Goal: Communication & Community: Answer question/provide support

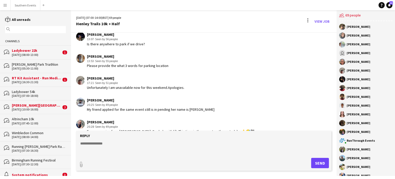
scroll to position [739, 0]
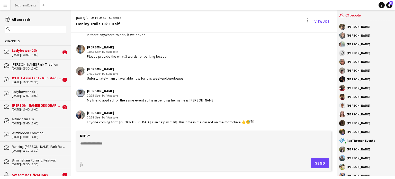
click at [24, 6] on button "Southern Events Close" at bounding box center [26, 5] width 30 height 10
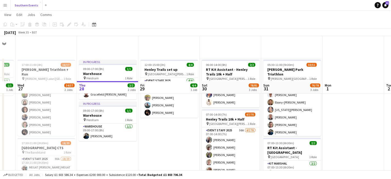
scroll to position [45, 0]
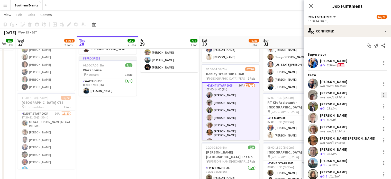
click at [383, 94] on div at bounding box center [383, 94] width 1 height 1
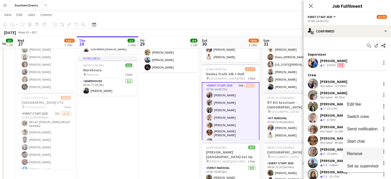
click at [362, 153] on span "Remove" at bounding box center [363, 153] width 32 height 5
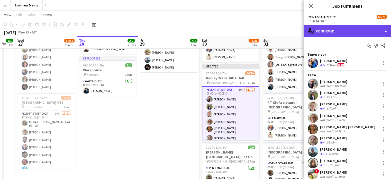
click at [345, 27] on div "single-neutral-actions-check-2 Confirmed" at bounding box center [346, 31] width 87 height 12
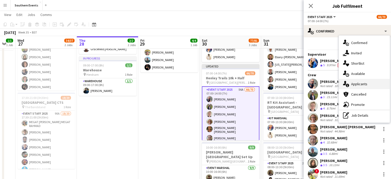
click at [353, 84] on div "single-neutral-actions-information Applicants" at bounding box center [364, 84] width 51 height 10
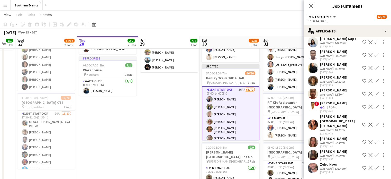
scroll to position [576, 0]
click at [374, 122] on app-icon "Confirm" at bounding box center [376, 124] width 4 height 4
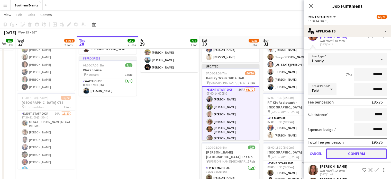
click at [350, 151] on button "Confirm" at bounding box center [356, 153] width 61 height 10
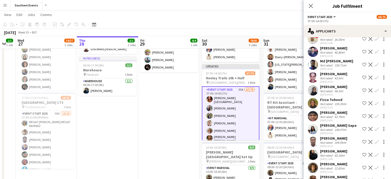
scroll to position [475, 0]
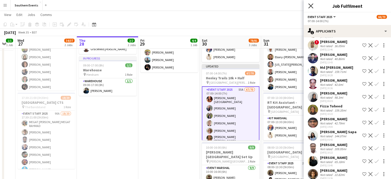
click at [311, 7] on icon "Close pop-in" at bounding box center [310, 5] width 5 height 5
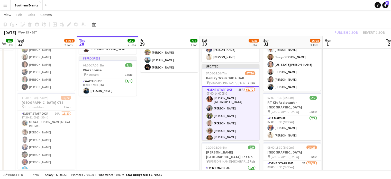
click at [343, 30] on div "Publish 1 job Revert 1 job" at bounding box center [359, 32] width 63 height 7
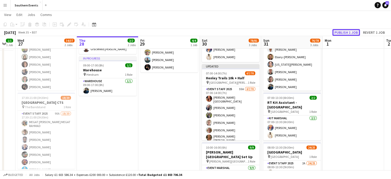
click at [343, 31] on button "Publish 1 job" at bounding box center [345, 32] width 27 height 7
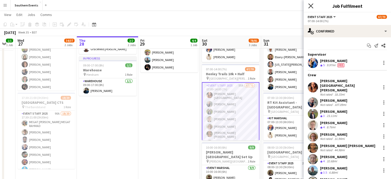
click at [311, 6] on icon at bounding box center [310, 5] width 5 height 5
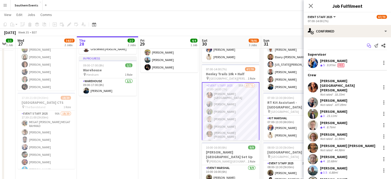
click at [367, 44] on icon "Start chat" at bounding box center [369, 45] width 4 height 4
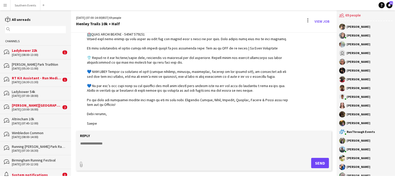
scroll to position [1149, 0]
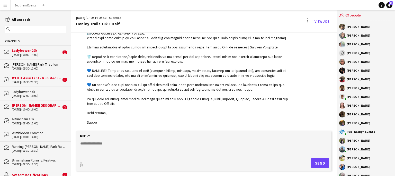
click at [132, 133] on div "Reply" at bounding box center [204, 135] width 250 height 5
click at [127, 142] on textarea at bounding box center [205, 147] width 250 height 13
paste textarea "**********"
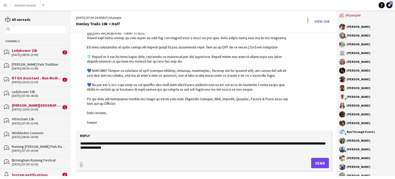
scroll to position [4, 0]
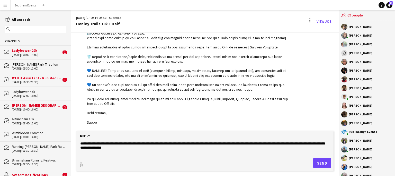
type textarea "**********"
click at [317, 161] on button "Send" at bounding box center [322, 162] width 18 height 10
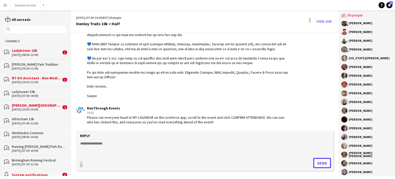
scroll to position [453, 0]
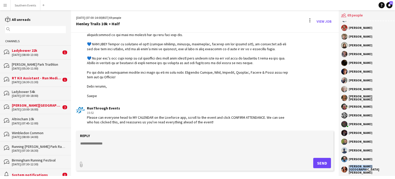
drag, startPoint x: 383, startPoint y: 167, endPoint x: 347, endPoint y: 168, distance: 35.7
click at [347, 168] on div "[PERSON_NAME] [GEOGRAPHIC_DATA][PERSON_NAME]" at bounding box center [367, 168] width 53 height 9
copy div "[PERSON_NAME] [GEOGRAPHIC_DATA][PERSON_NAME]"
click at [369, 126] on div "[PERSON_NAME]" at bounding box center [367, 124] width 53 height 6
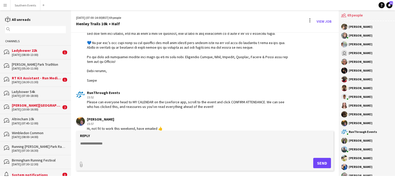
scroll to position [1202, 0]
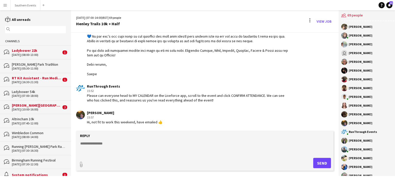
click at [125, 144] on textarea at bounding box center [205, 147] width 250 height 13
click at [27, 4] on button "Southern Events Close" at bounding box center [26, 5] width 30 height 10
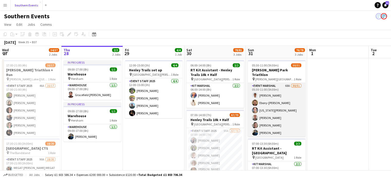
scroll to position [58, 0]
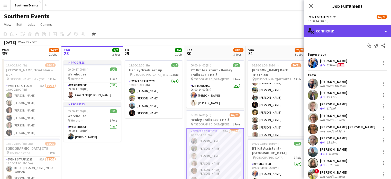
click at [362, 32] on div "single-neutral-actions-check-2 Confirmed" at bounding box center [346, 31] width 87 height 12
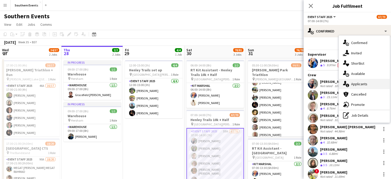
click at [353, 84] on div "single-neutral-actions-information Applicants" at bounding box center [364, 84] width 51 height 10
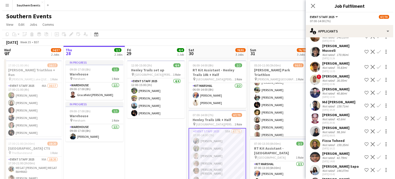
scroll to position [563, 0]
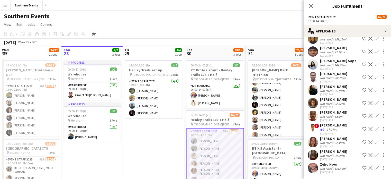
click at [311, 6] on icon "Close pop-in" at bounding box center [311, 6] width 4 height 4
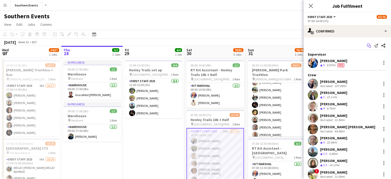
click at [367, 44] on icon at bounding box center [368, 44] width 3 height 3
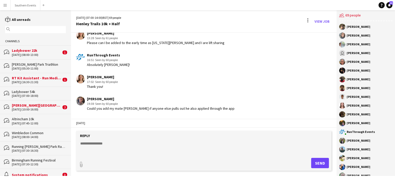
scroll to position [594, 0]
click at [21, 8] on button "Southern Events Close" at bounding box center [26, 5] width 30 height 10
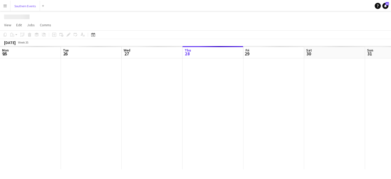
scroll to position [0, 123]
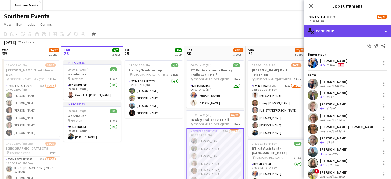
click at [345, 33] on div "single-neutral-actions-check-2 Confirmed" at bounding box center [346, 31] width 87 height 12
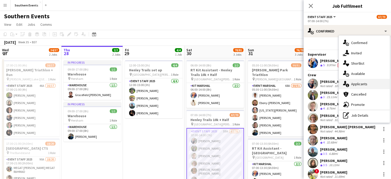
click at [356, 81] on div "single-neutral-actions-information Applicants" at bounding box center [364, 84] width 51 height 10
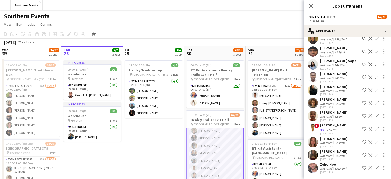
scroll to position [476, 0]
click at [374, 153] on app-icon "Confirm" at bounding box center [376, 155] width 4 height 4
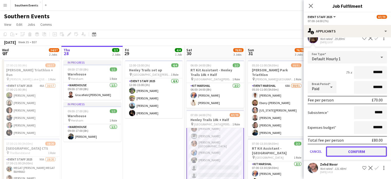
click at [352, 153] on button "Confirm" at bounding box center [356, 151] width 61 height 10
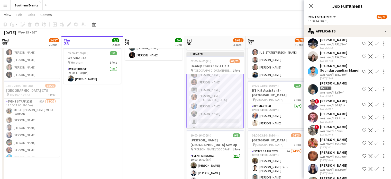
scroll to position [33, 0]
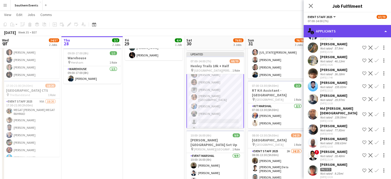
click at [330, 32] on div "single-neutral-actions-information Applicants" at bounding box center [346, 31] width 87 height 12
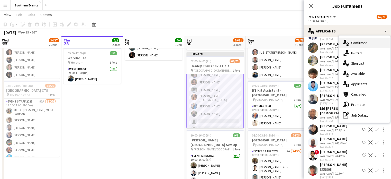
click at [354, 44] on div "single-neutral-actions-check-2 Confirmed" at bounding box center [364, 43] width 51 height 10
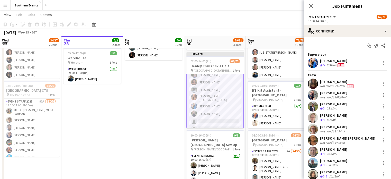
scroll to position [0, 0]
drag, startPoint x: 345, startPoint y: 81, endPoint x: 319, endPoint y: 82, distance: 26.0
click at [319, 82] on div "[PERSON_NAME] Not rated 29.89mi Fee" at bounding box center [346, 83] width 87 height 10
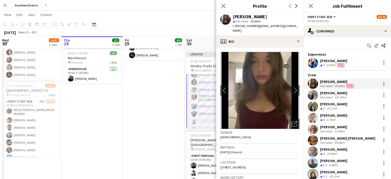
copy div "[PERSON_NAME]"
click at [225, 7] on icon "Close pop-in" at bounding box center [223, 5] width 5 height 5
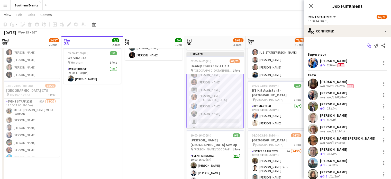
click at [367, 45] on icon "Start chat" at bounding box center [369, 45] width 4 height 4
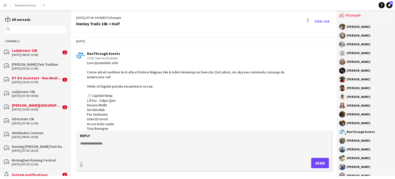
scroll to position [1202, 0]
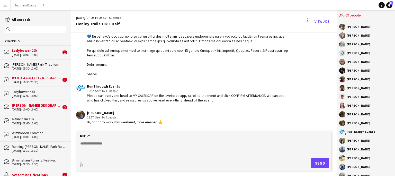
click at [156, 146] on textarea at bounding box center [205, 147] width 250 height 13
click at [28, 5] on button "Southern Events Close" at bounding box center [26, 5] width 30 height 10
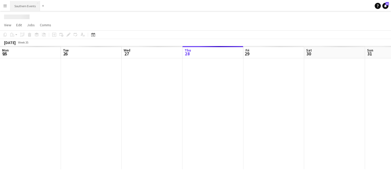
scroll to position [0, 123]
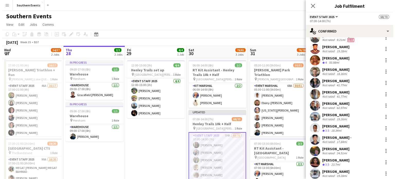
scroll to position [674, 0]
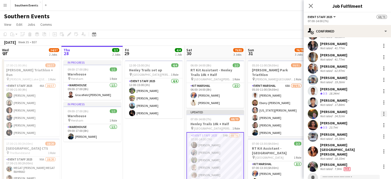
click at [380, 113] on div at bounding box center [383, 113] width 6 height 6
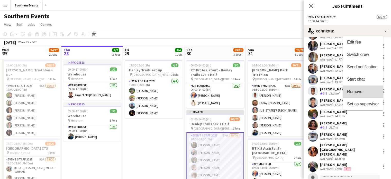
click at [355, 89] on span "Remove" at bounding box center [354, 91] width 15 height 4
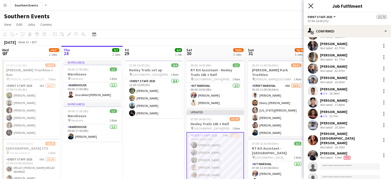
click at [311, 4] on icon "Close pop-in" at bounding box center [310, 5] width 5 height 5
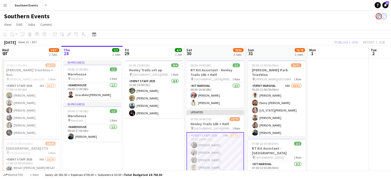
click at [345, 41] on div "Publish 1 job Revert 1 job" at bounding box center [359, 42] width 63 height 7
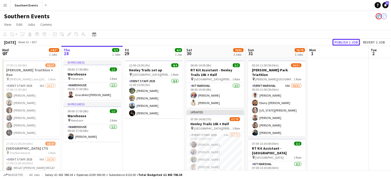
click at [345, 41] on button "Publish 1 job" at bounding box center [345, 42] width 27 height 7
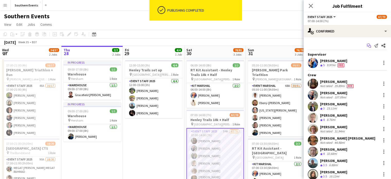
click at [367, 44] on icon at bounding box center [368, 44] width 3 height 3
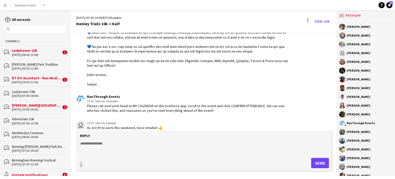
scroll to position [1197, 0]
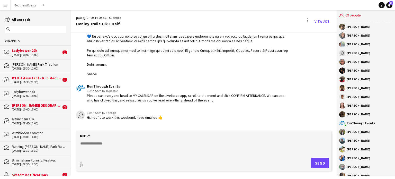
click at [95, 145] on textarea at bounding box center [205, 147] width 250 height 13
paste textarea "**********"
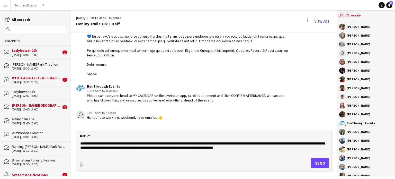
scroll to position [29, 0]
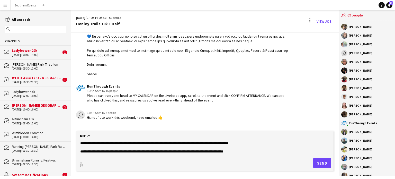
type textarea "**********"
type input "**********"
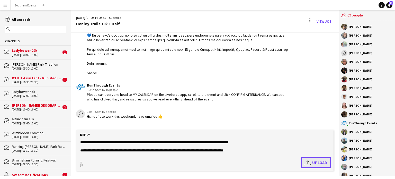
click at [315, 159] on span "Upload Upload" at bounding box center [315, 162] width 22 height 6
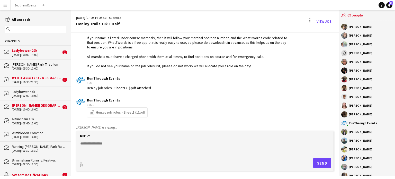
scroll to position [1341, 0]
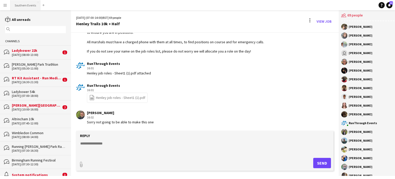
click at [22, 7] on button "Southern Events Close" at bounding box center [26, 5] width 30 height 10
